Goal: Navigation & Orientation: Find specific page/section

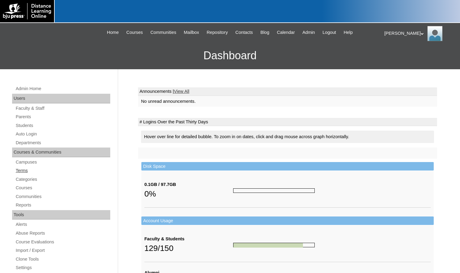
click at [43, 170] on link "Terms" at bounding box center [62, 171] width 95 height 8
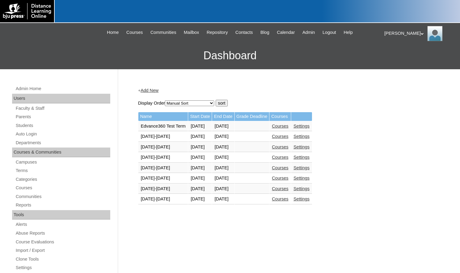
click at [289, 201] on link "Courses" at bounding box center [280, 198] width 17 height 5
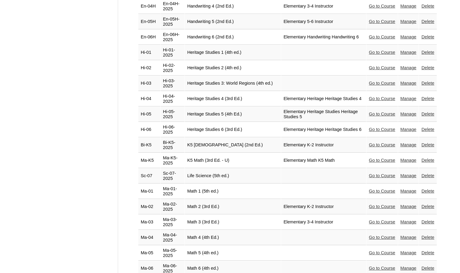
scroll to position [997, 0]
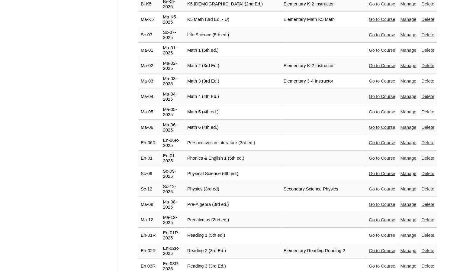
click at [369, 202] on link "Go to Course" at bounding box center [382, 204] width 26 height 5
